Goal: Information Seeking & Learning: Learn about a topic

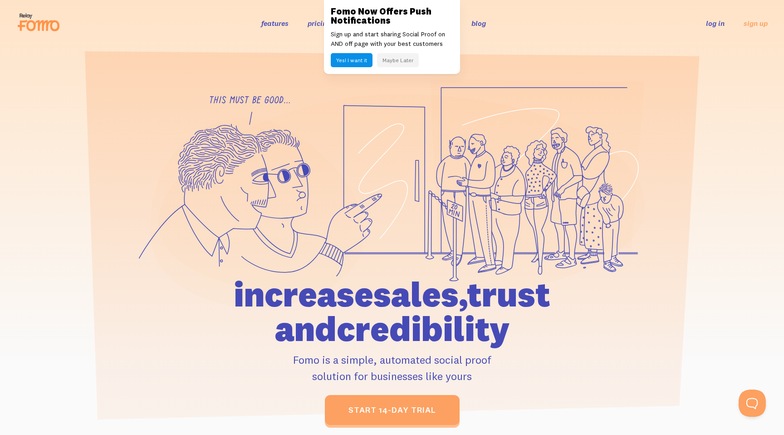
click at [393, 61] on button "Maybe Later" at bounding box center [398, 60] width 42 height 14
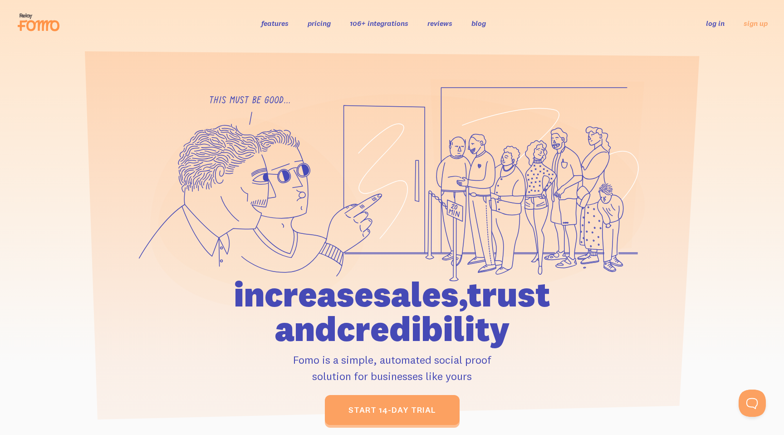
click at [324, 22] on link "pricing" at bounding box center [319, 23] width 23 height 9
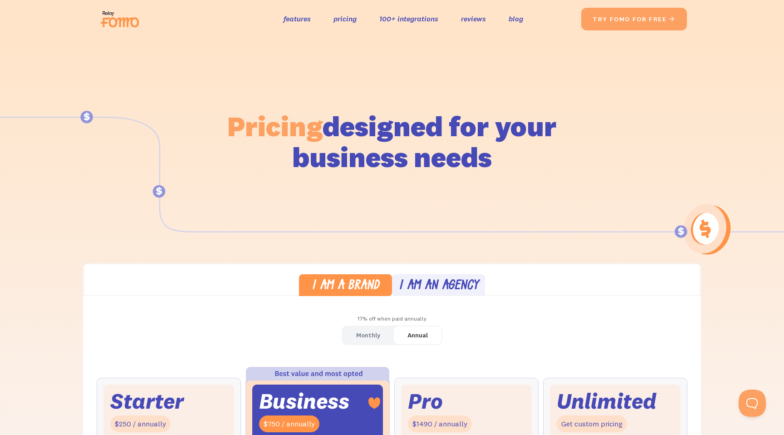
scroll to position [203, 0]
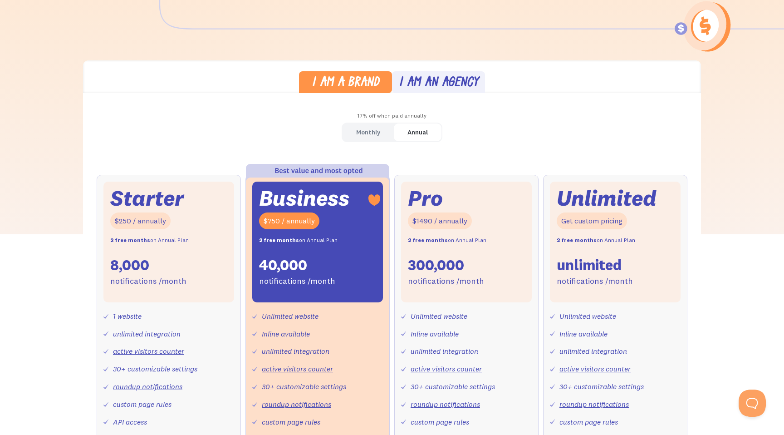
click at [372, 132] on div "Monthly" at bounding box center [368, 132] width 24 height 13
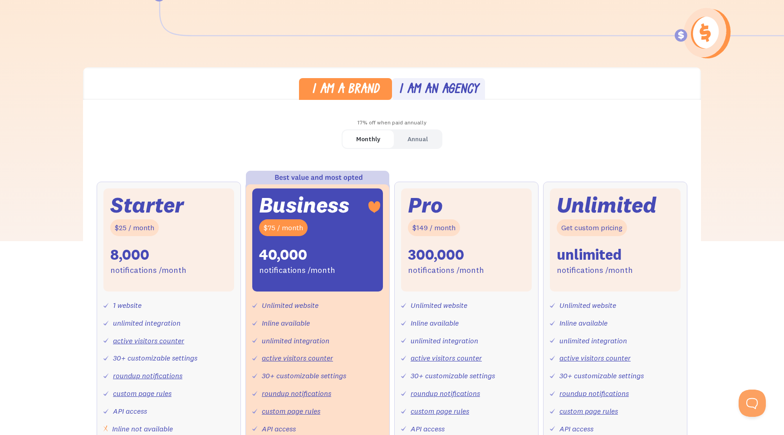
scroll to position [0, 0]
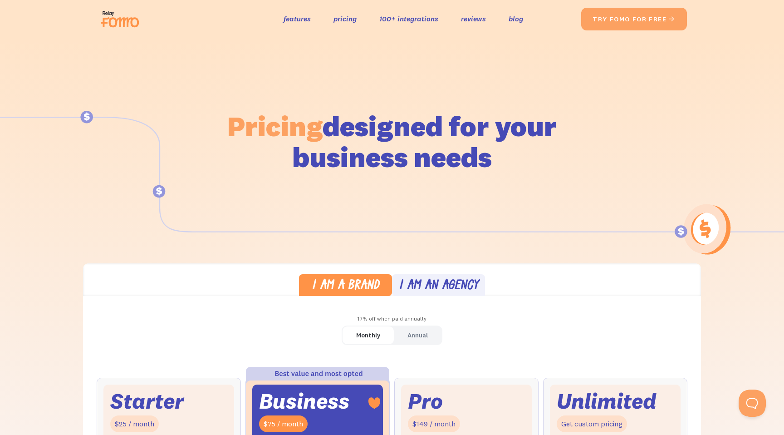
click at [406, 290] on div "I am an agency" at bounding box center [439, 286] width 80 height 13
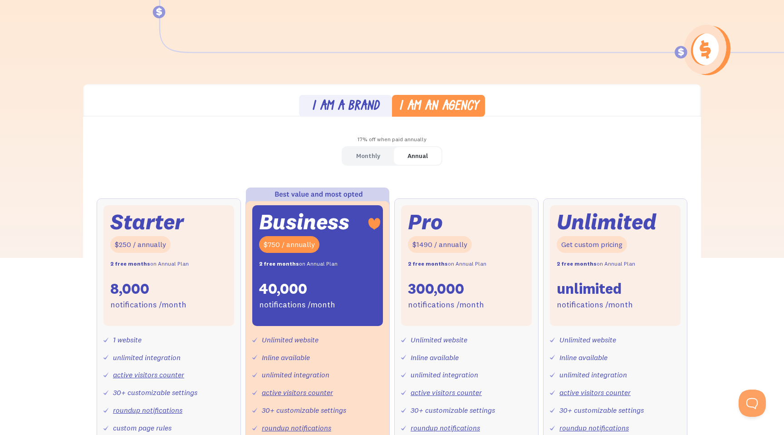
scroll to position [191, 0]
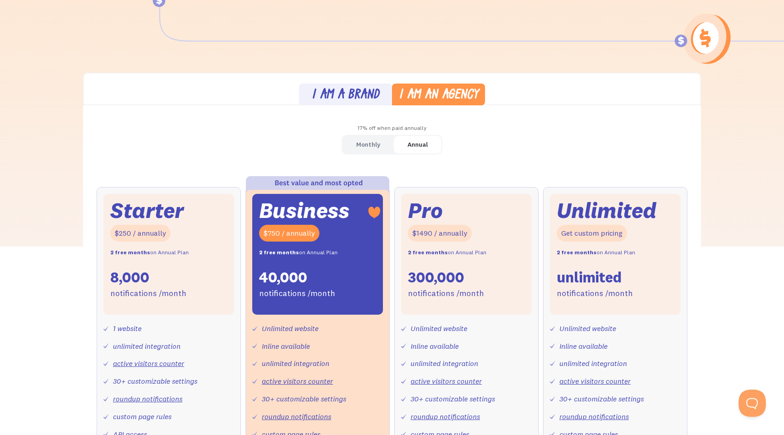
click at [368, 149] on div "Monthly" at bounding box center [368, 144] width 24 height 13
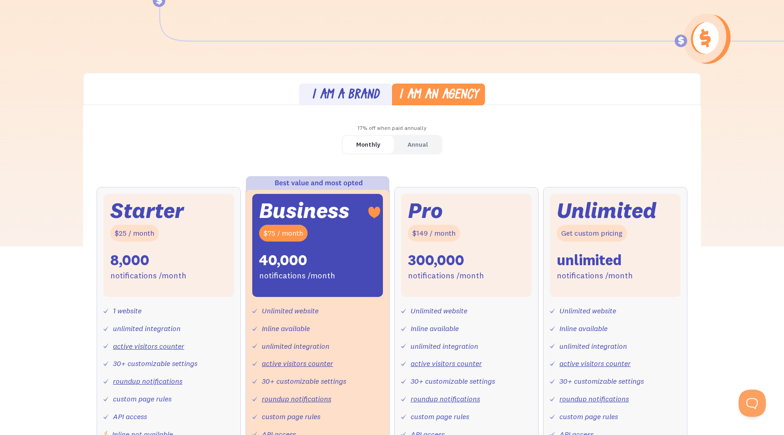
click at [375, 96] on div "I am a brand" at bounding box center [346, 95] width 68 height 13
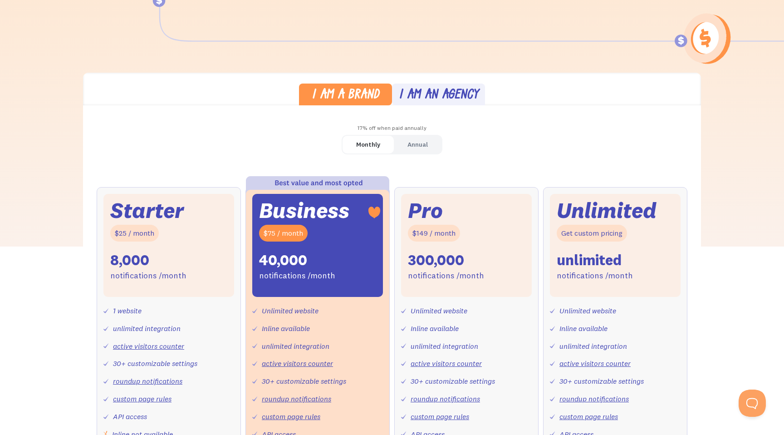
click at [424, 99] on div "I am an agency" at bounding box center [439, 95] width 80 height 13
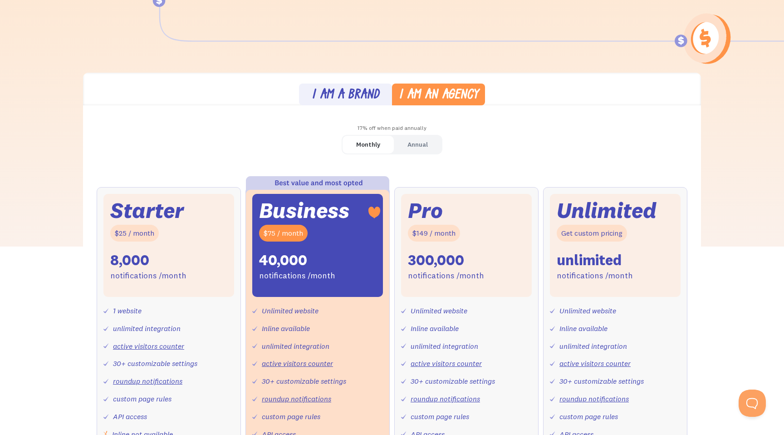
click at [364, 93] on div "I am a brand" at bounding box center [346, 95] width 68 height 13
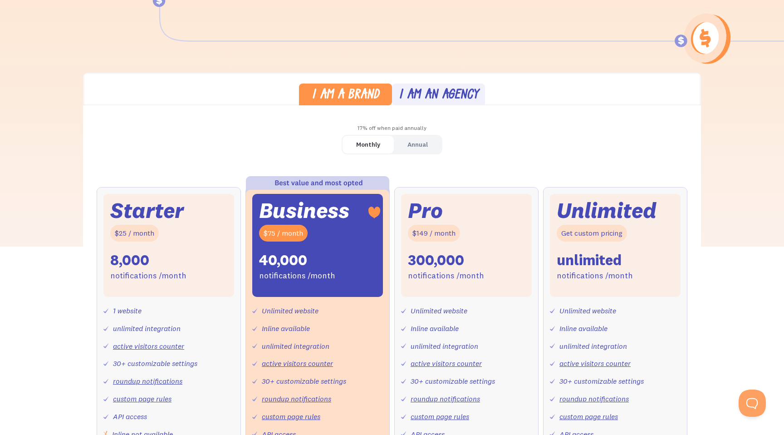
click at [410, 91] on div "I am an agency" at bounding box center [439, 95] width 80 height 13
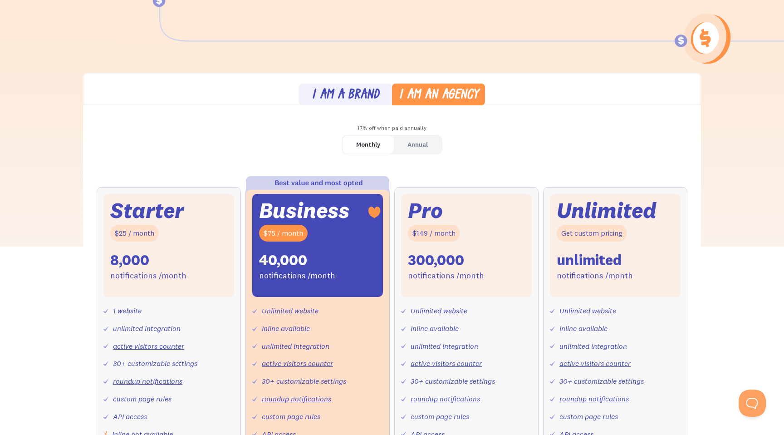
click at [360, 91] on div "I am a brand" at bounding box center [346, 95] width 68 height 13
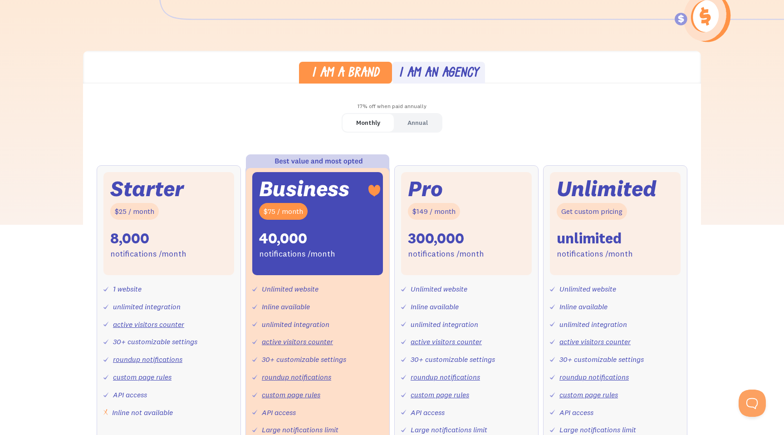
scroll to position [0, 0]
